Goal: Check status: Check status

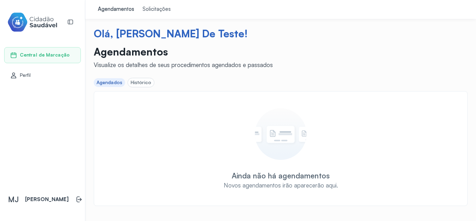
click at [148, 9] on div "Solicitações" at bounding box center [157, 9] width 28 height 7
click at [112, 6] on div "Agendamentos" at bounding box center [116, 9] width 36 height 7
click at [132, 82] on div "Histórico" at bounding box center [141, 82] width 21 height 6
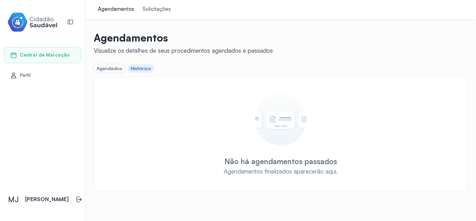
click at [109, 68] on div "Agendados" at bounding box center [110, 69] width 26 height 6
